Goal: Information Seeking & Learning: Learn about a topic

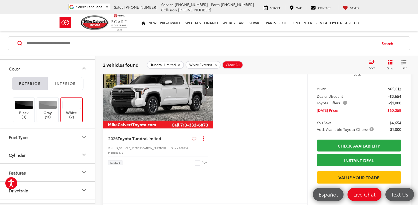
scroll to position [92, 0]
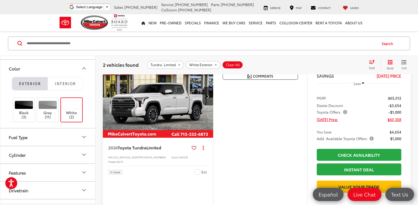
click at [143, 39] on input "Search by Make, Model, or Keyword" at bounding box center [201, 43] width 350 height 13
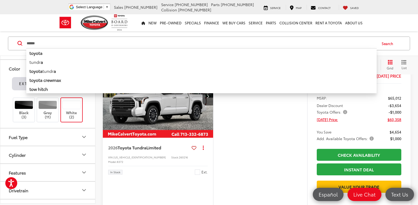
type input "******"
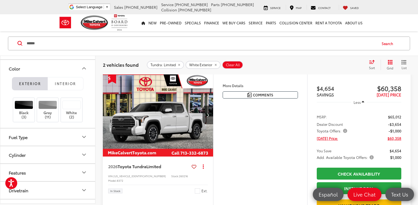
scroll to position [71, 0]
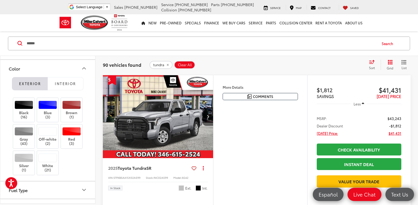
click at [83, 68] on icon "Color" at bounding box center [84, 68] width 6 height 6
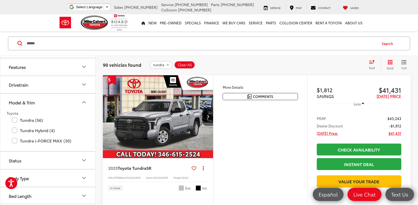
scroll to position [194, 0]
click at [84, 102] on icon "Model & Trim" at bounding box center [84, 101] width 6 height 6
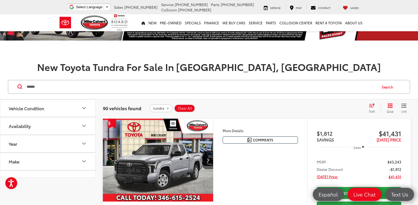
scroll to position [106, 0]
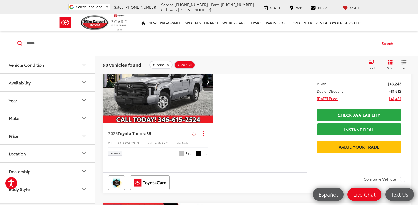
click at [42, 68] on button "Vehicle Condition" at bounding box center [47, 64] width 95 height 17
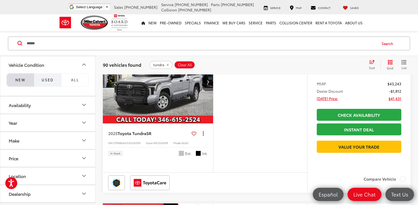
click at [51, 79] on span "Used" at bounding box center [48, 79] width 12 height 5
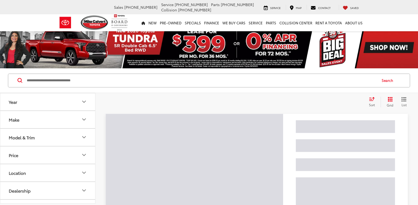
click at [73, 81] on input "Search by Make, Model, or Keyword" at bounding box center [201, 80] width 350 height 13
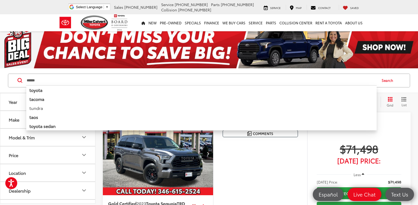
type input "******"
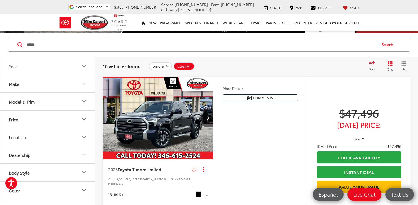
scroll to position [26, 0]
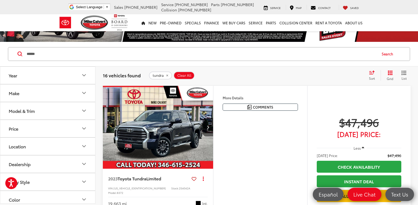
click at [186, 134] on img "2023 Toyota Tundra Limited 0" at bounding box center [158, 127] width 111 height 83
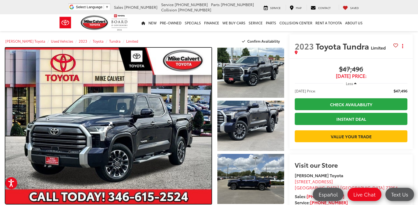
click at [186, 134] on link "Expand Photo 0" at bounding box center [108, 126] width 206 height 156
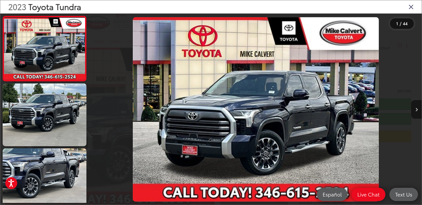
click at [417, 108] on icon "Next image" at bounding box center [416, 110] width 2 height 4
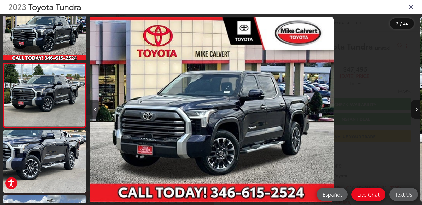
scroll to position [20, 0]
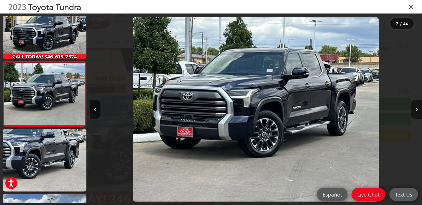
click at [417, 108] on icon "Next image" at bounding box center [416, 110] width 2 height 4
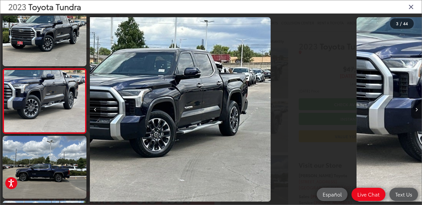
scroll to position [84, 0]
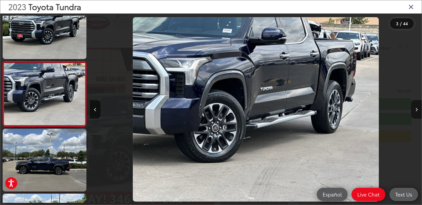
click at [417, 108] on icon "Next image" at bounding box center [416, 110] width 2 height 4
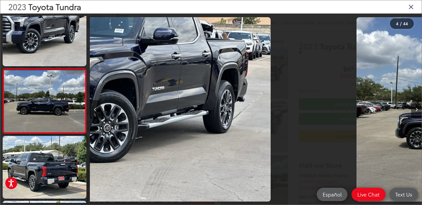
scroll to position [149, 0]
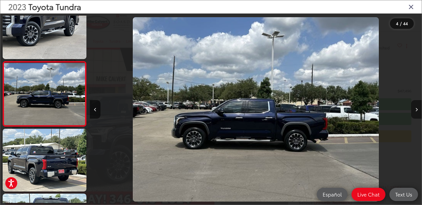
click at [417, 108] on icon "Next image" at bounding box center [416, 110] width 2 height 4
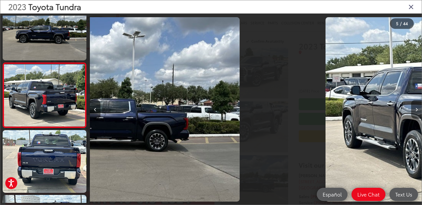
scroll to position [214, 0]
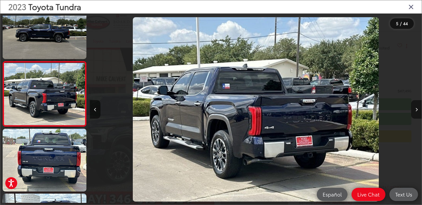
click at [417, 108] on icon "Next image" at bounding box center [416, 110] width 2 height 4
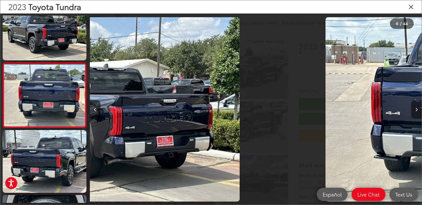
scroll to position [279, 0]
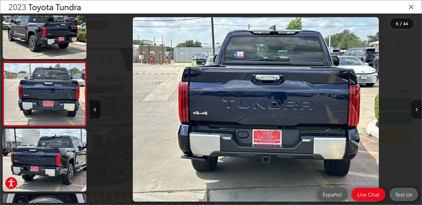
click at [417, 108] on icon "Next image" at bounding box center [416, 110] width 2 height 4
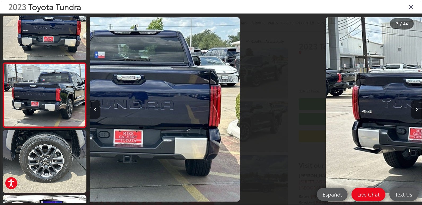
scroll to position [344, 0]
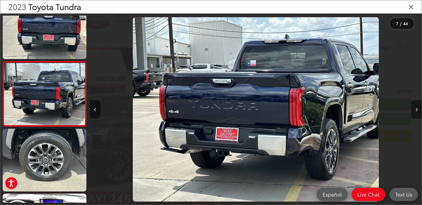
click at [417, 108] on icon "Next image" at bounding box center [416, 110] width 2 height 4
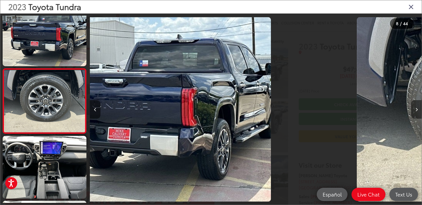
scroll to position [409, 0]
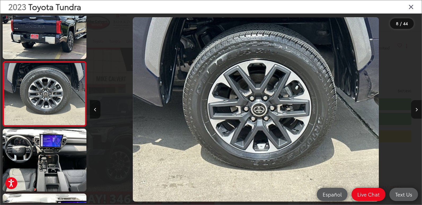
click at [417, 108] on icon "Next image" at bounding box center [416, 110] width 2 height 4
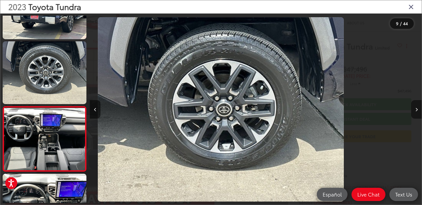
scroll to position [0, 0]
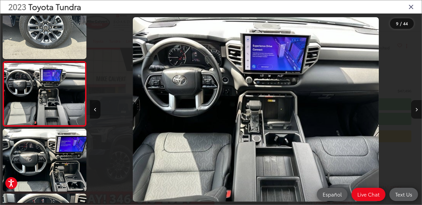
click at [417, 108] on icon "Next image" at bounding box center [416, 110] width 2 height 4
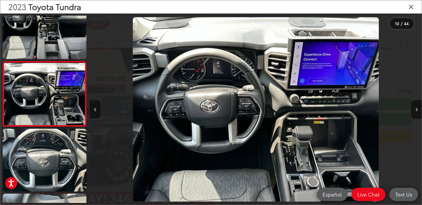
click at [95, 106] on button "Previous image" at bounding box center [95, 109] width 11 height 19
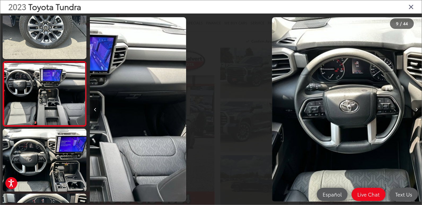
click at [95, 106] on button "Previous image" at bounding box center [95, 109] width 11 height 19
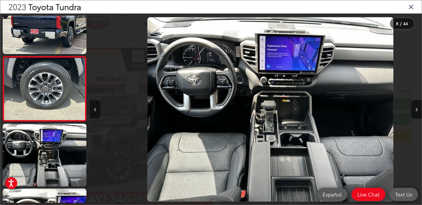
click at [95, 106] on button "Previous image" at bounding box center [95, 109] width 11 height 19
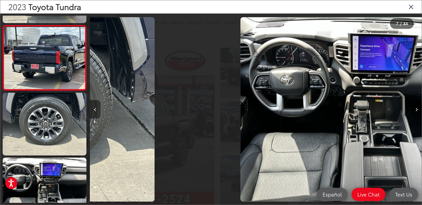
click at [95, 106] on button "Previous image" at bounding box center [95, 109] width 11 height 19
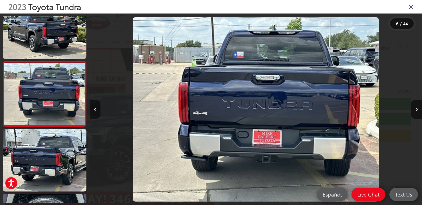
click at [95, 106] on button "Previous image" at bounding box center [95, 109] width 11 height 19
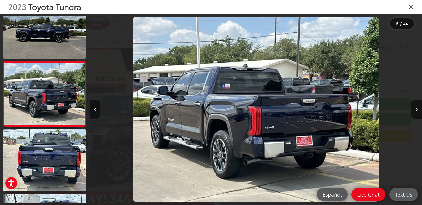
click at [95, 106] on button "Previous image" at bounding box center [95, 109] width 11 height 19
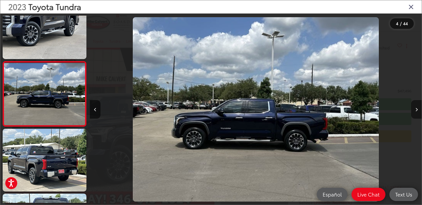
click at [414, 113] on button "Next image" at bounding box center [416, 109] width 11 height 19
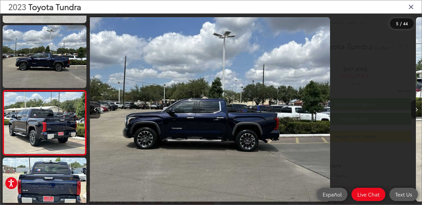
click at [414, 113] on button "Next image" at bounding box center [416, 109] width 11 height 19
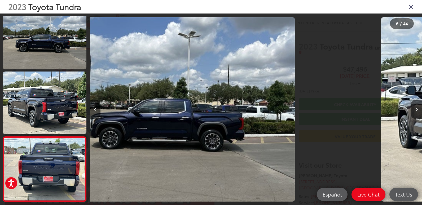
click at [414, 113] on button "Next image" at bounding box center [416, 109] width 11 height 19
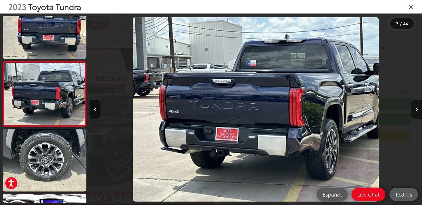
click at [414, 113] on button "Next image" at bounding box center [416, 109] width 11 height 19
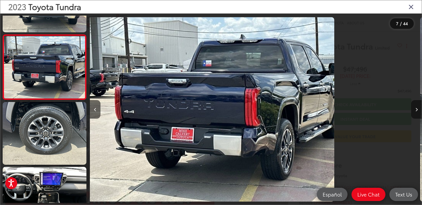
click at [414, 113] on button "Next image" at bounding box center [416, 109] width 11 height 19
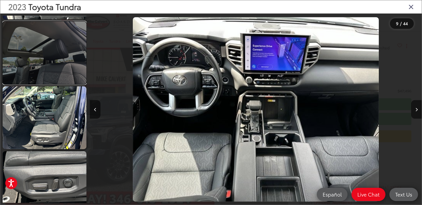
click at [68, 77] on link at bounding box center [45, 52] width 84 height 63
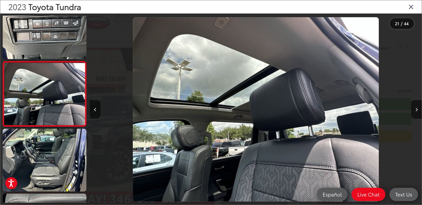
click at [411, 5] on icon "Close gallery" at bounding box center [410, 6] width 5 height 7
